Goal: Information Seeking & Learning: Learn about a topic

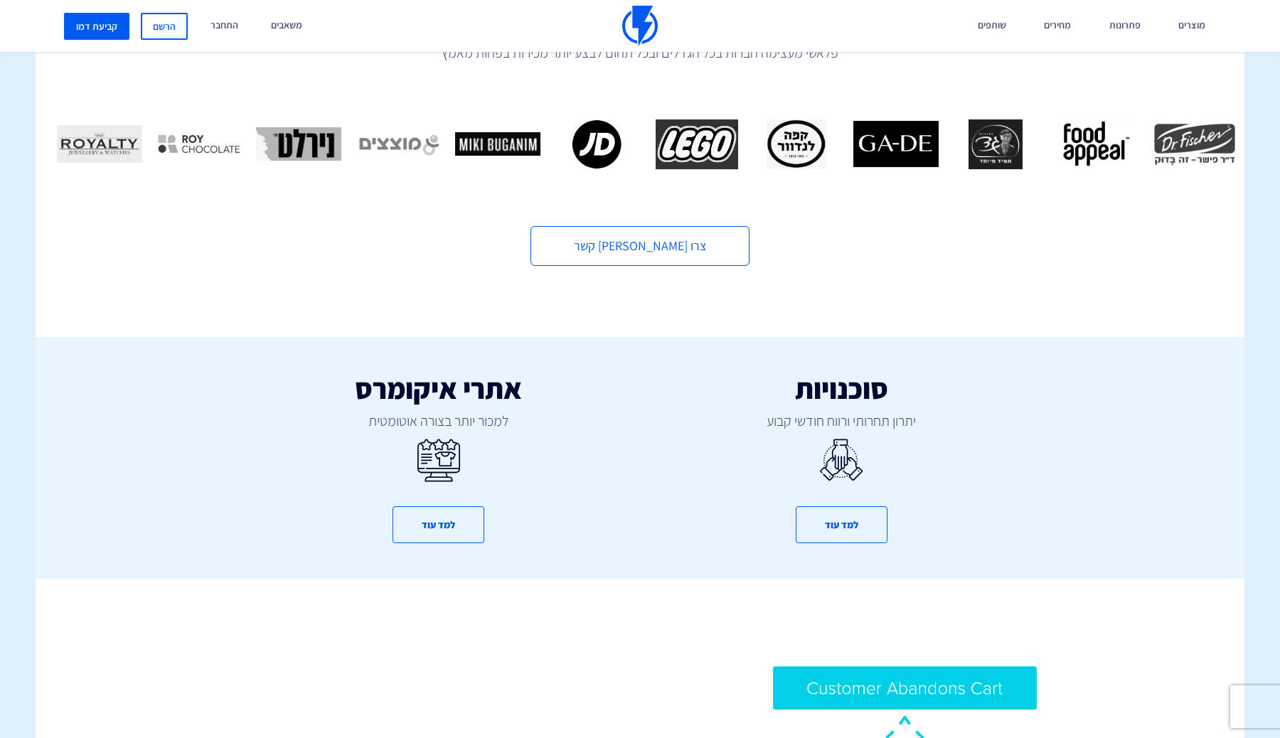
scroll to position [574, 0]
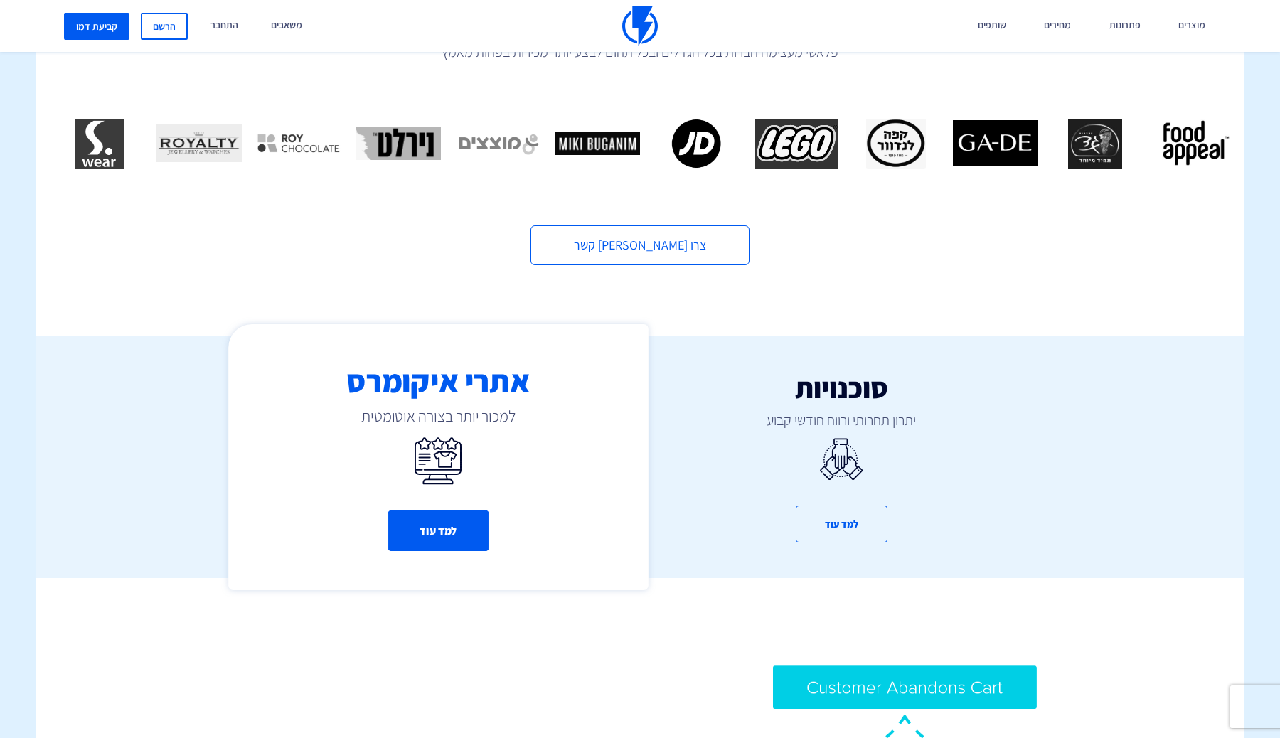
click at [447, 511] on button "למד עוד" at bounding box center [438, 531] width 101 height 41
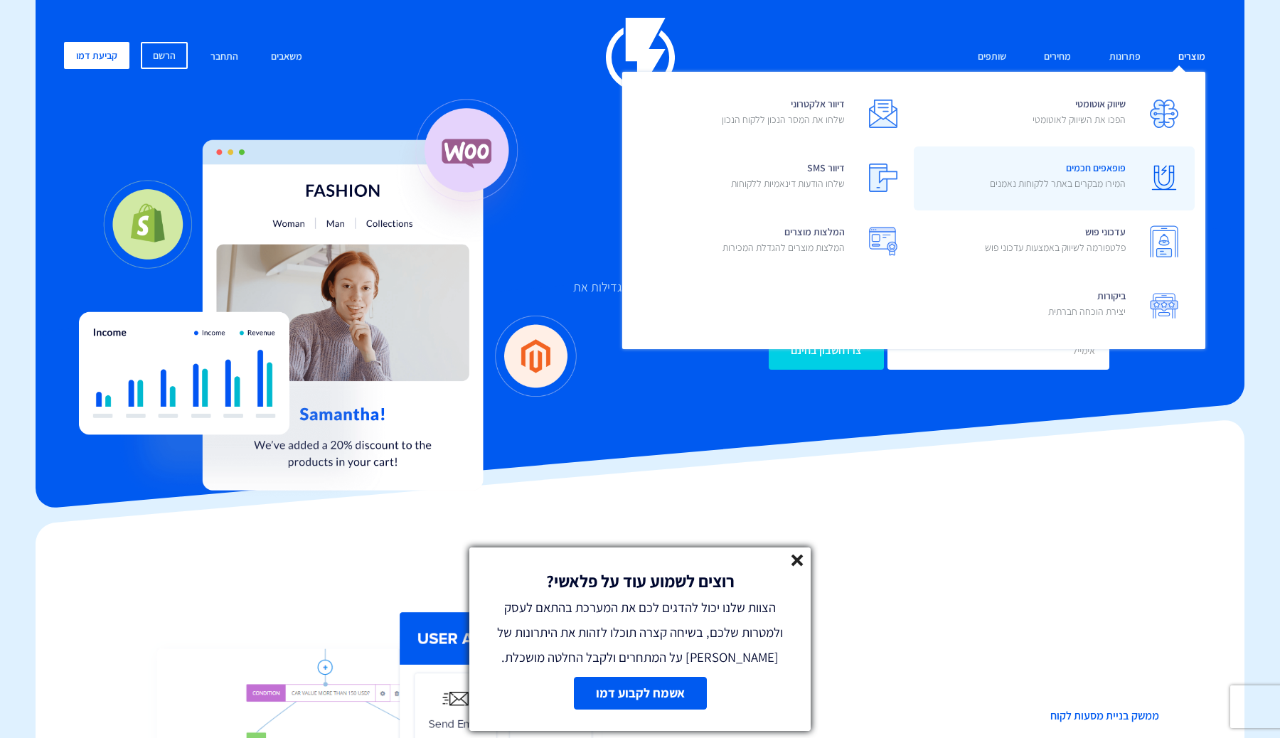
click at [1103, 186] on p "המירו מבקרים באתר ללקוחות נאמנים" at bounding box center [1058, 183] width 136 height 14
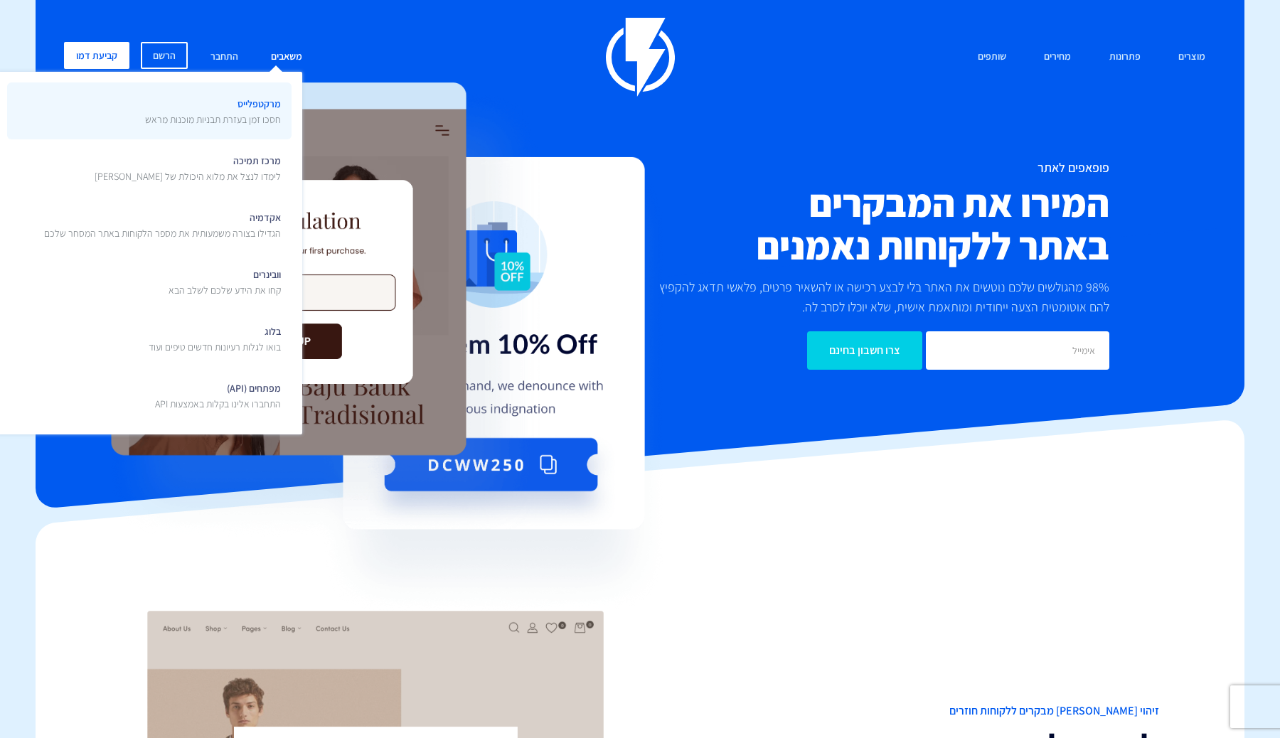
click at [238, 120] on p "חסכו זמן בעזרת תבניות מוכנות מראש" at bounding box center [213, 119] width 136 height 14
